Goal: Submit feedback/report problem

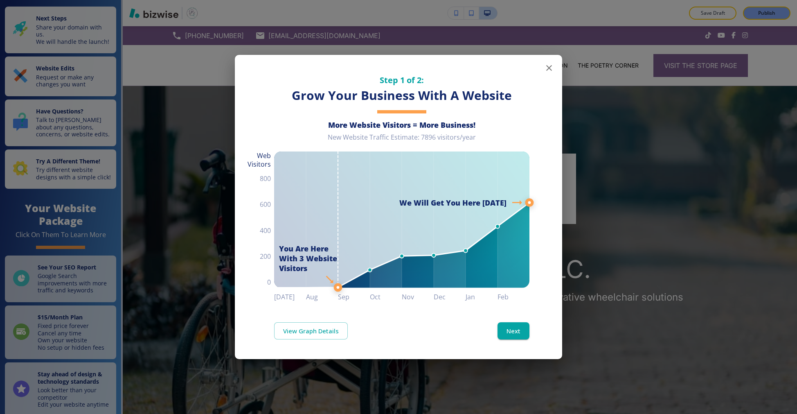
click at [556, 61] on div "Step 1 of 2: Grow Your Business With A Website More Website Visitors = More Bus…" at bounding box center [398, 179] width 327 height 248
click at [551, 62] on button "button" at bounding box center [549, 68] width 16 height 16
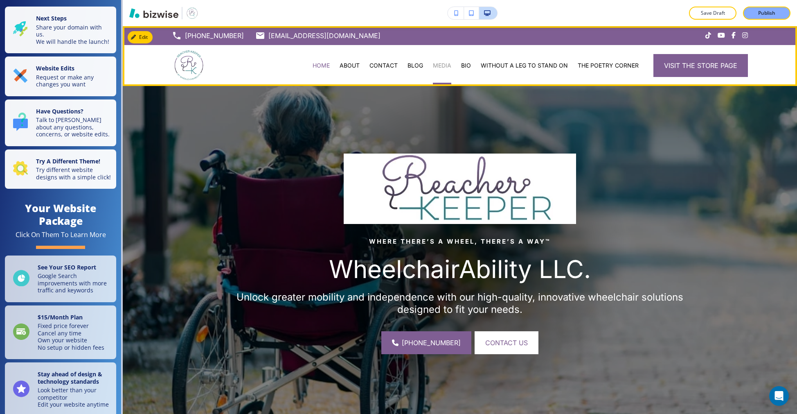
click at [433, 68] on p "MEDIA" at bounding box center [442, 65] width 18 height 8
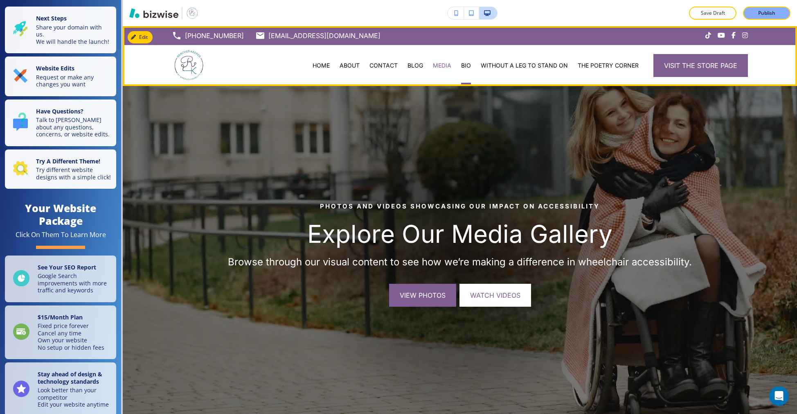
click at [456, 66] on div "BIO" at bounding box center [466, 65] width 20 height 8
click at [461, 66] on p "BIO" at bounding box center [466, 65] width 10 height 8
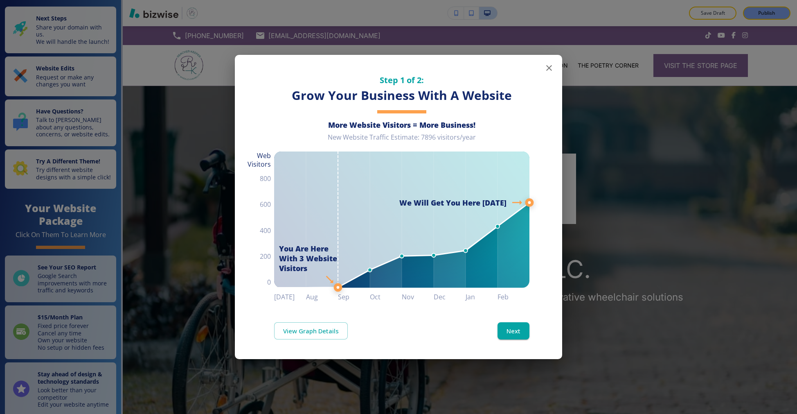
click at [546, 68] on icon "button" at bounding box center [549, 68] width 10 height 10
